Goal: Information Seeking & Learning: Learn about a topic

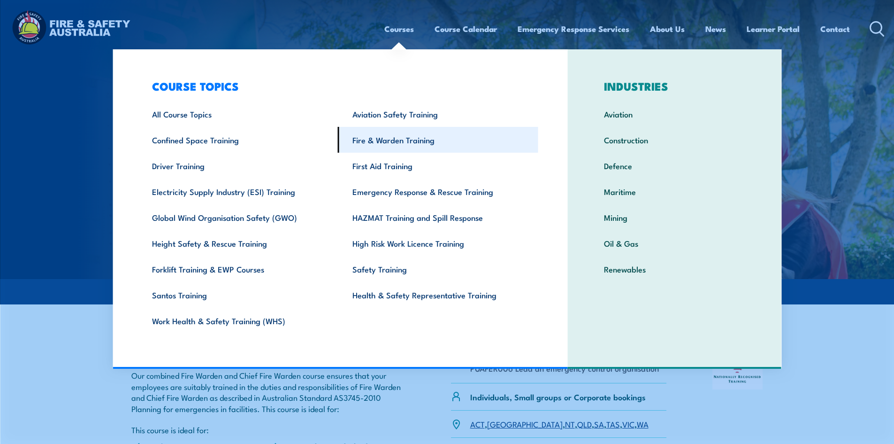
click at [375, 143] on link "Fire & Warden Training" at bounding box center [438, 140] width 200 height 26
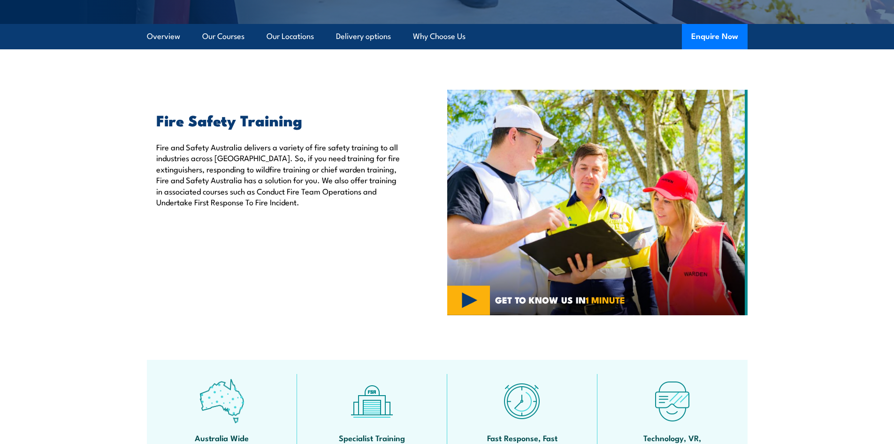
scroll to position [47, 0]
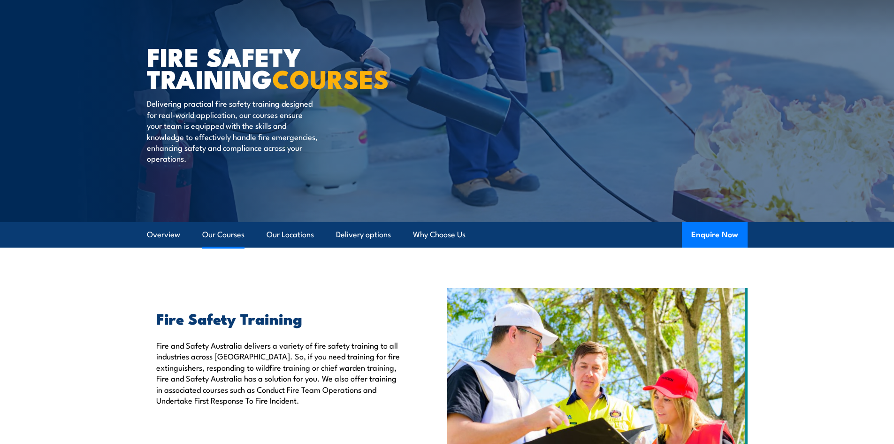
click at [221, 239] on link "Our Courses" at bounding box center [223, 234] width 42 height 25
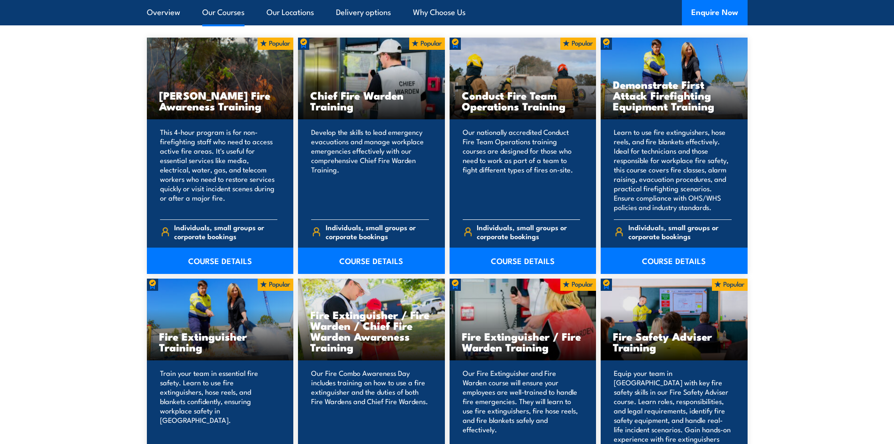
scroll to position [806, 0]
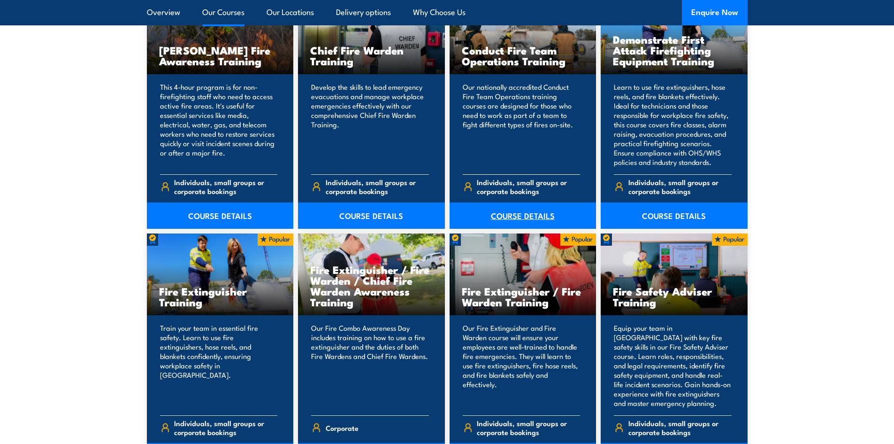
click at [522, 212] on link "COURSE DETAILS" at bounding box center [523, 215] width 147 height 26
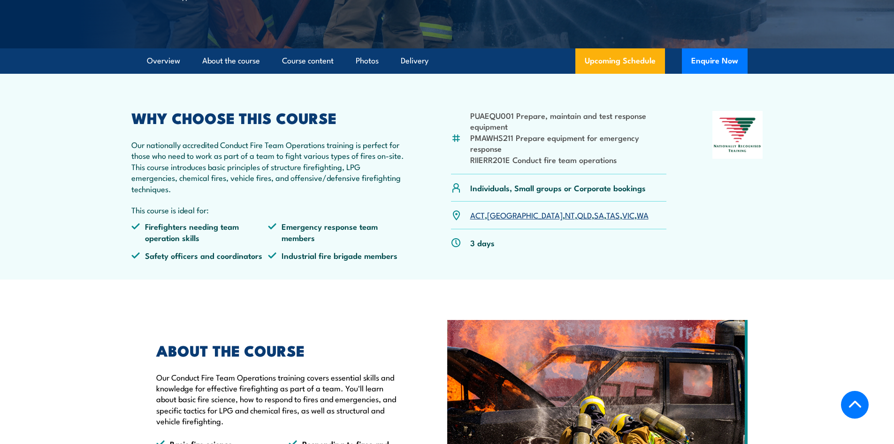
scroll to position [235, 0]
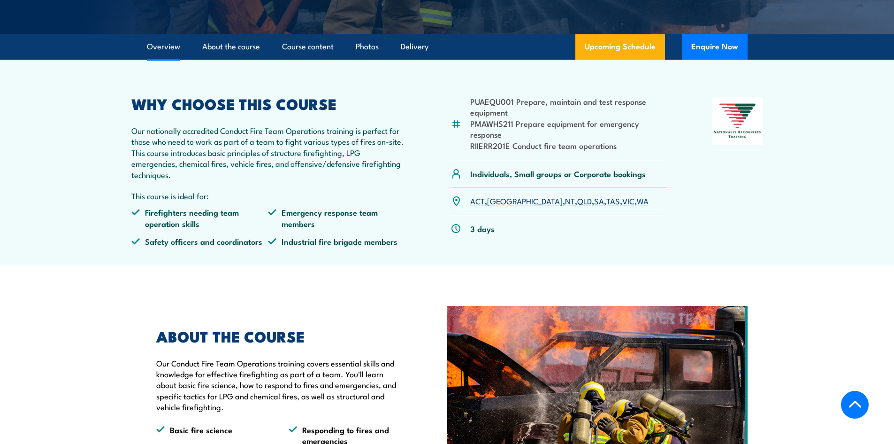
click at [622, 206] on link "VIC" at bounding box center [628, 200] width 12 height 11
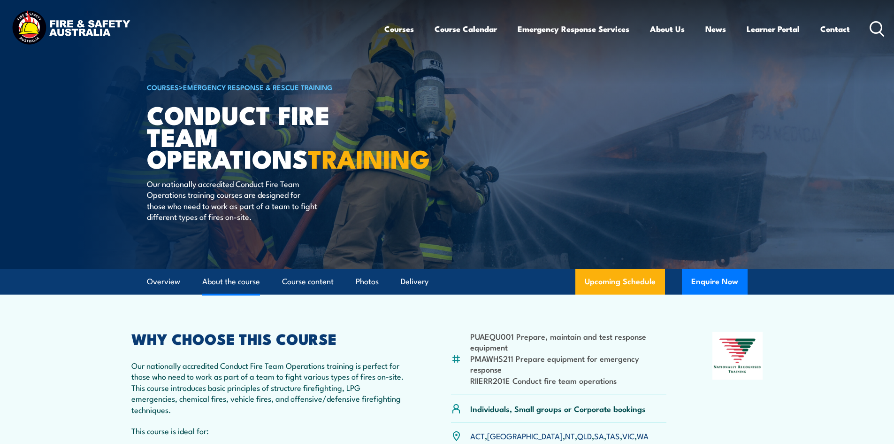
click at [223, 293] on link "About the course" at bounding box center [231, 281] width 58 height 25
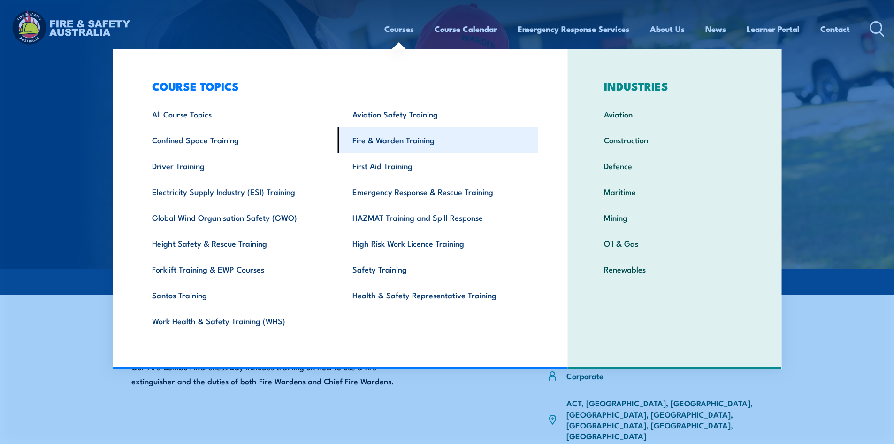
click at [362, 137] on link "Fire & Warden Training" at bounding box center [438, 140] width 200 height 26
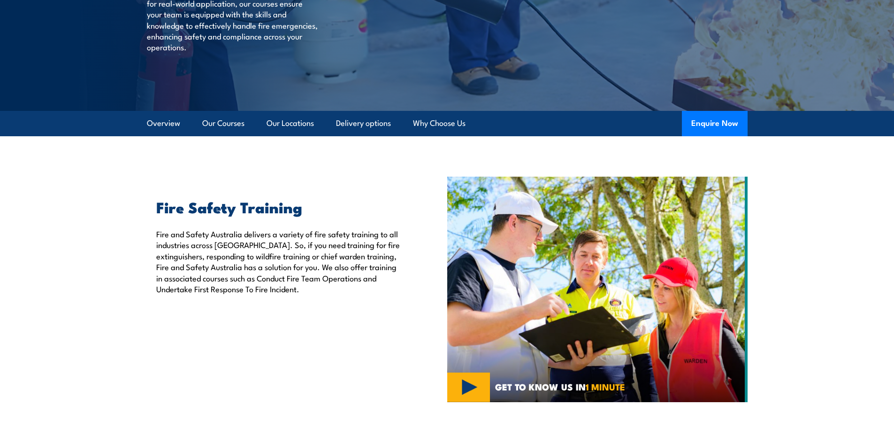
scroll to position [188, 0]
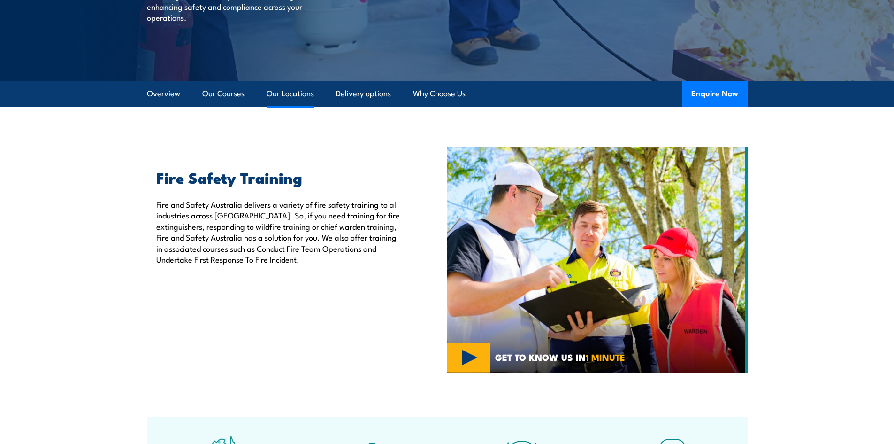
click at [285, 103] on link "Our Locations" at bounding box center [290, 93] width 47 height 25
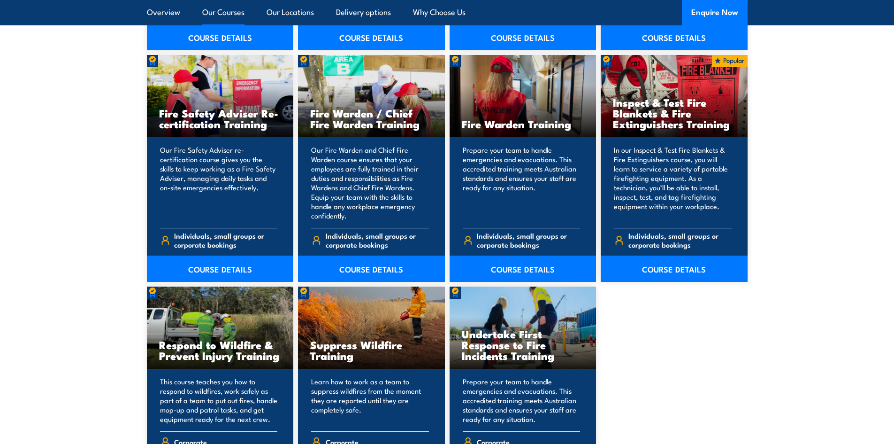
scroll to position [1173, 0]
